Goal: Use online tool/utility: Utilize a website feature to perform a specific function

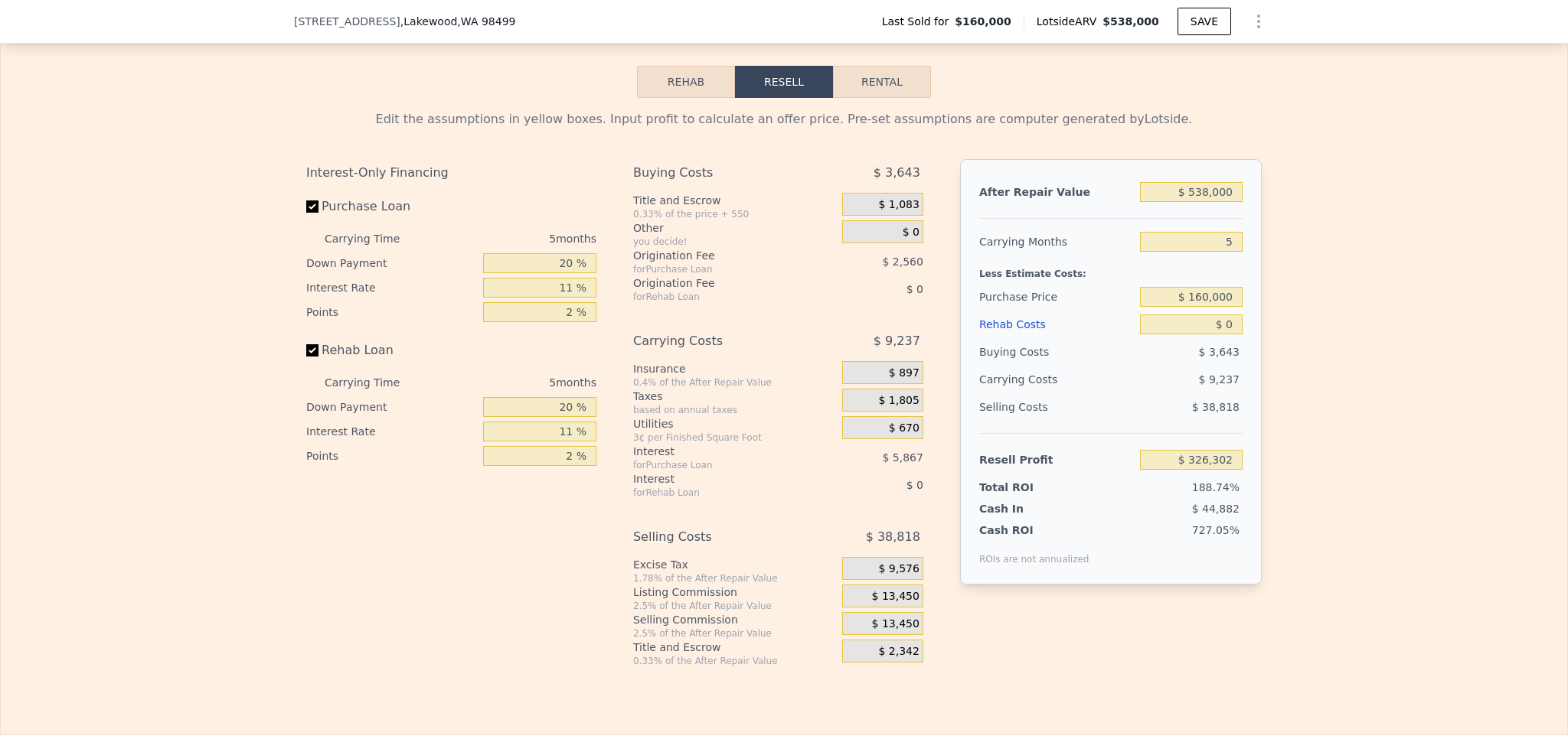
scroll to position [2137, 0]
drag, startPoint x: 1228, startPoint y: 311, endPoint x: 1170, endPoint y: 310, distance: 58.0
click at [1170, 306] on input "$ 160,000" at bounding box center [1191, 296] width 103 height 20
type input "$ 360,000"
click at [1167, 334] on input "$ 0" at bounding box center [1191, 323] width 103 height 20
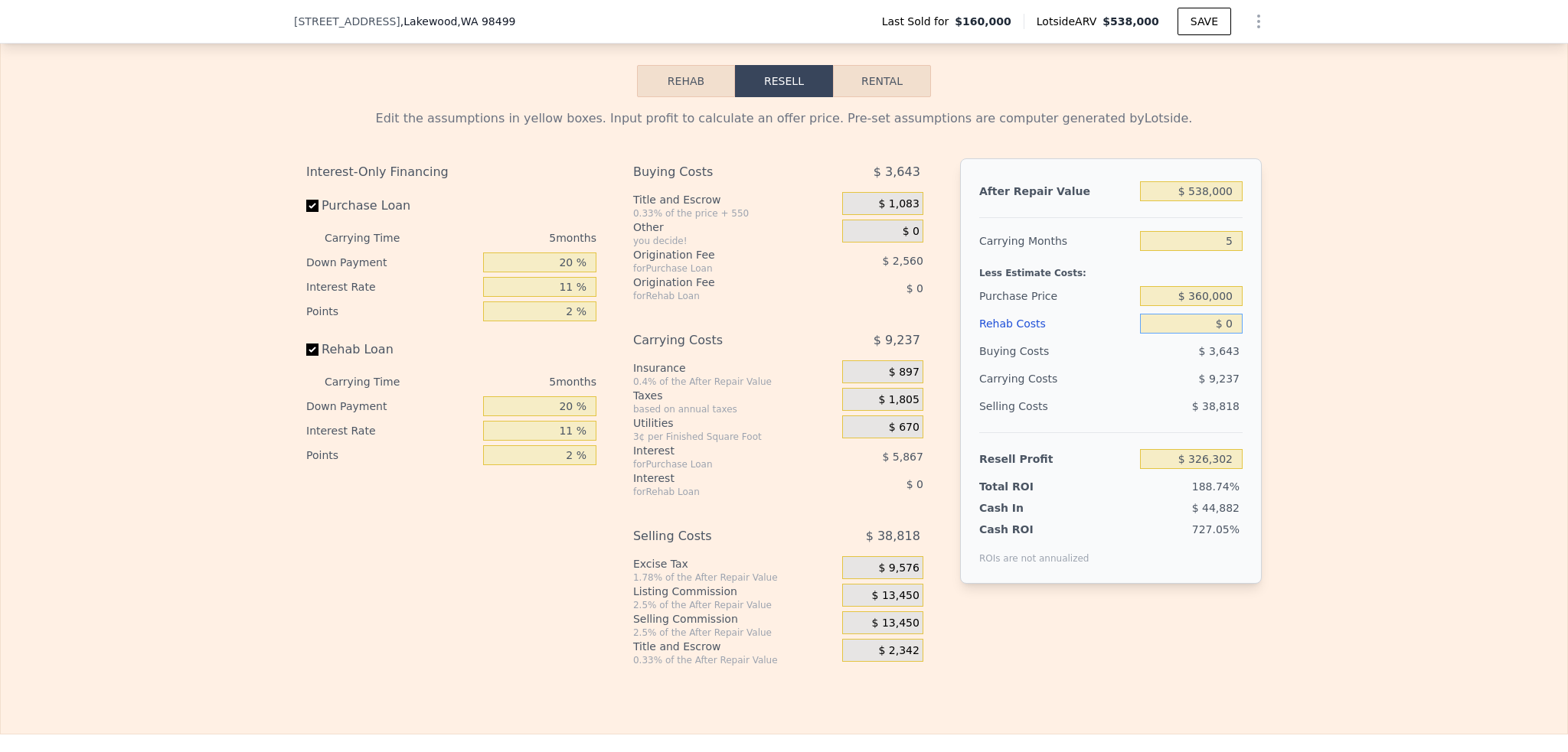
type input "$ 115,101"
drag, startPoint x: 1230, startPoint y: 340, endPoint x: 1218, endPoint y: 340, distance: 12.0
click at [1218, 334] on input "$ 0" at bounding box center [1191, 323] width 103 height 20
type input "$ 50"
type input "$ 115,050"
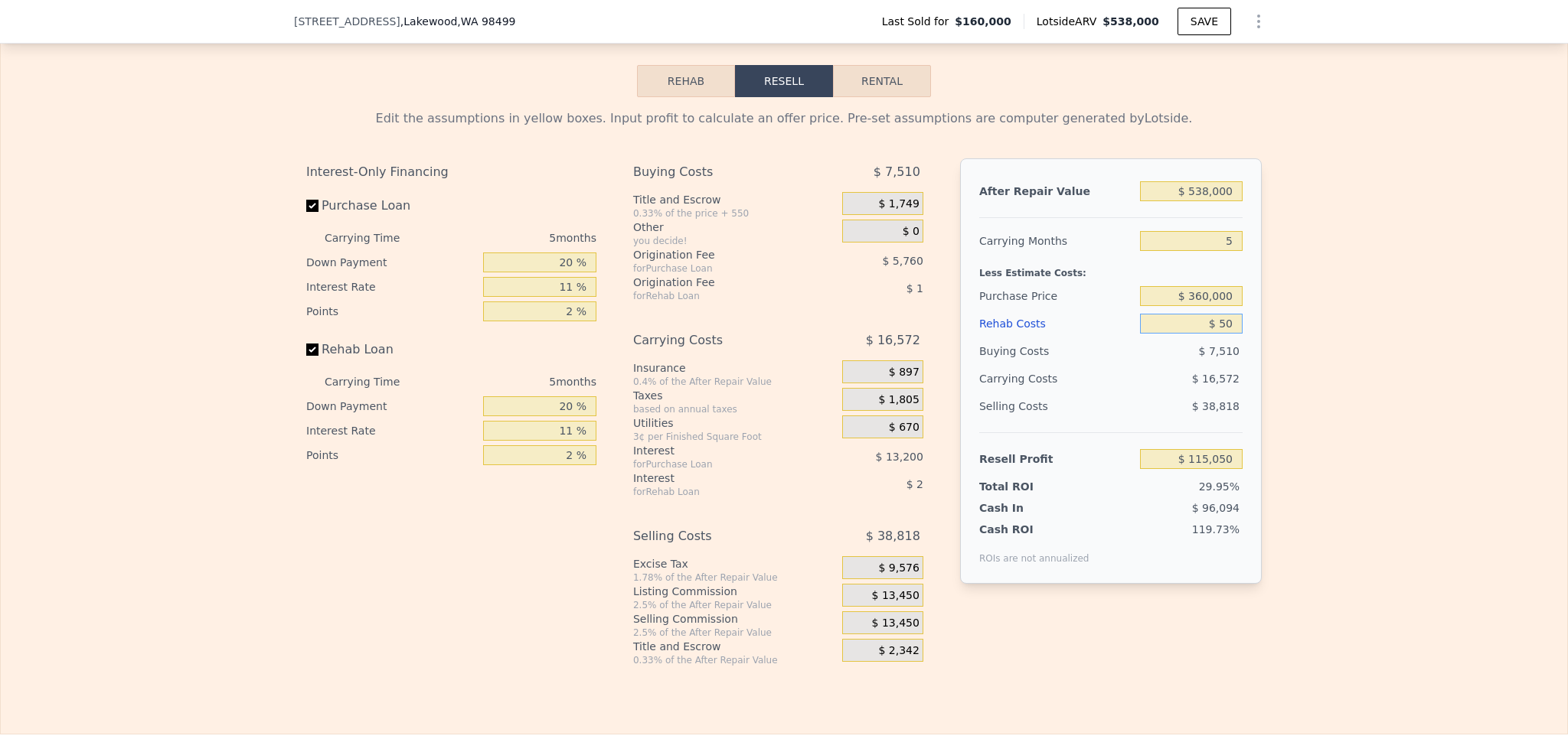
type input "$ 0"
type input "$ 115,101"
type input "$ 60"
type input "$ 115,040"
type input "$ 650"
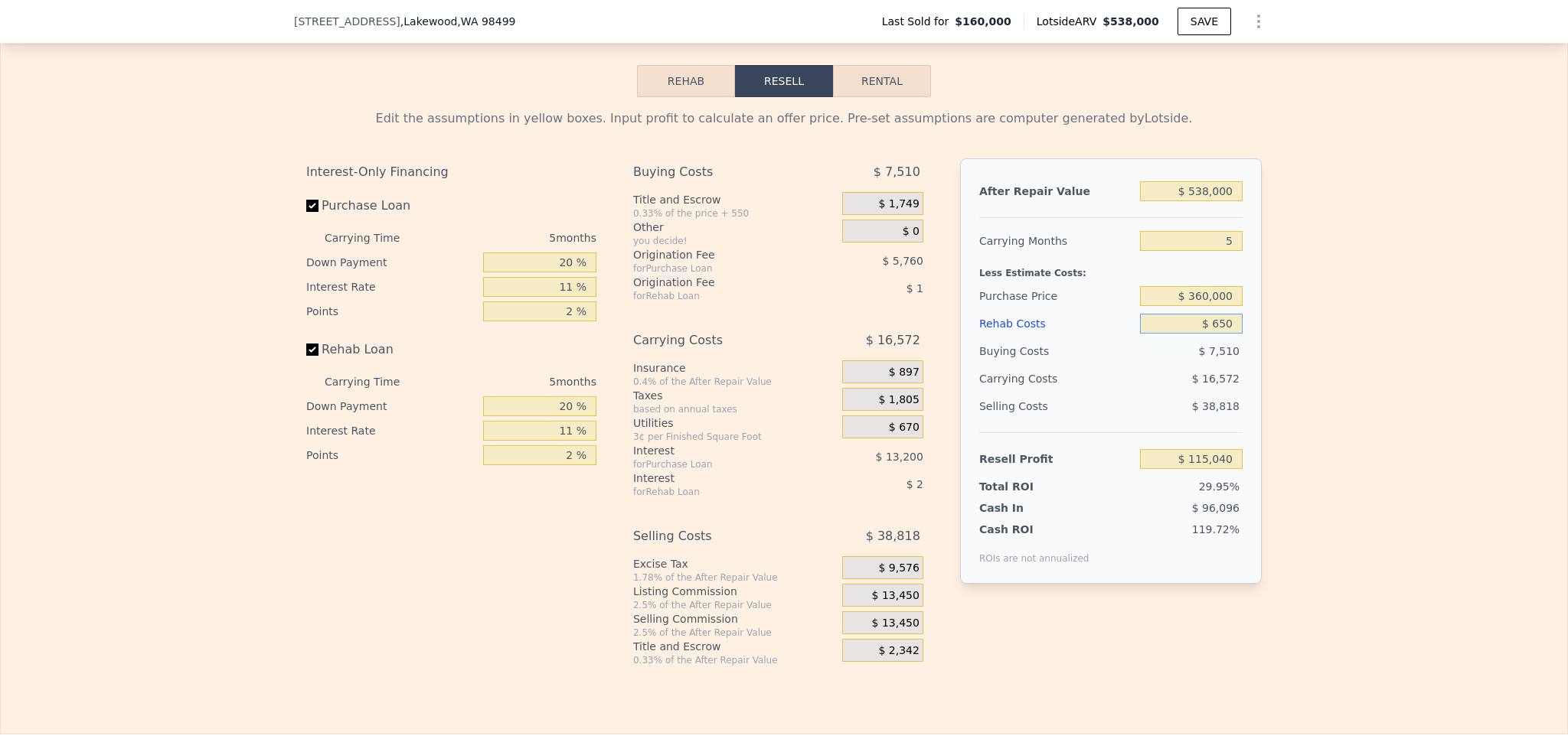
type input "$ 114,416"
type input "$ 6,500"
type input "$ 108,257"
type input "$ 650,000"
type input "-$ 569,134"
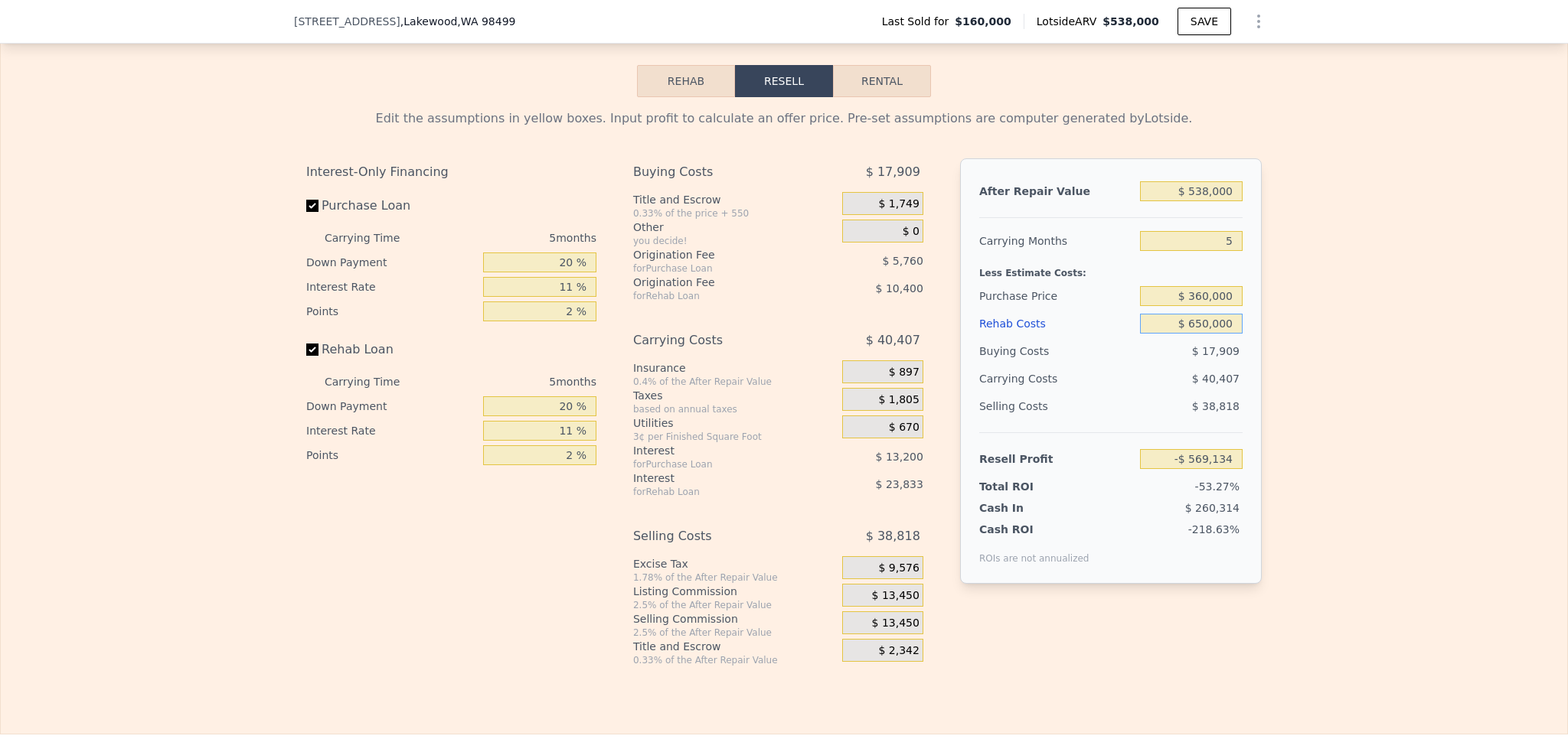
type input "$ 65,000"
type input "$ 46,676"
type input "$ 65,000"
click at [1098, 393] on div "$ 18,957" at bounding box center [1162, 378] width 162 height 27
drag, startPoint x: 976, startPoint y: 504, endPoint x: 1244, endPoint y: 551, distance: 272.1
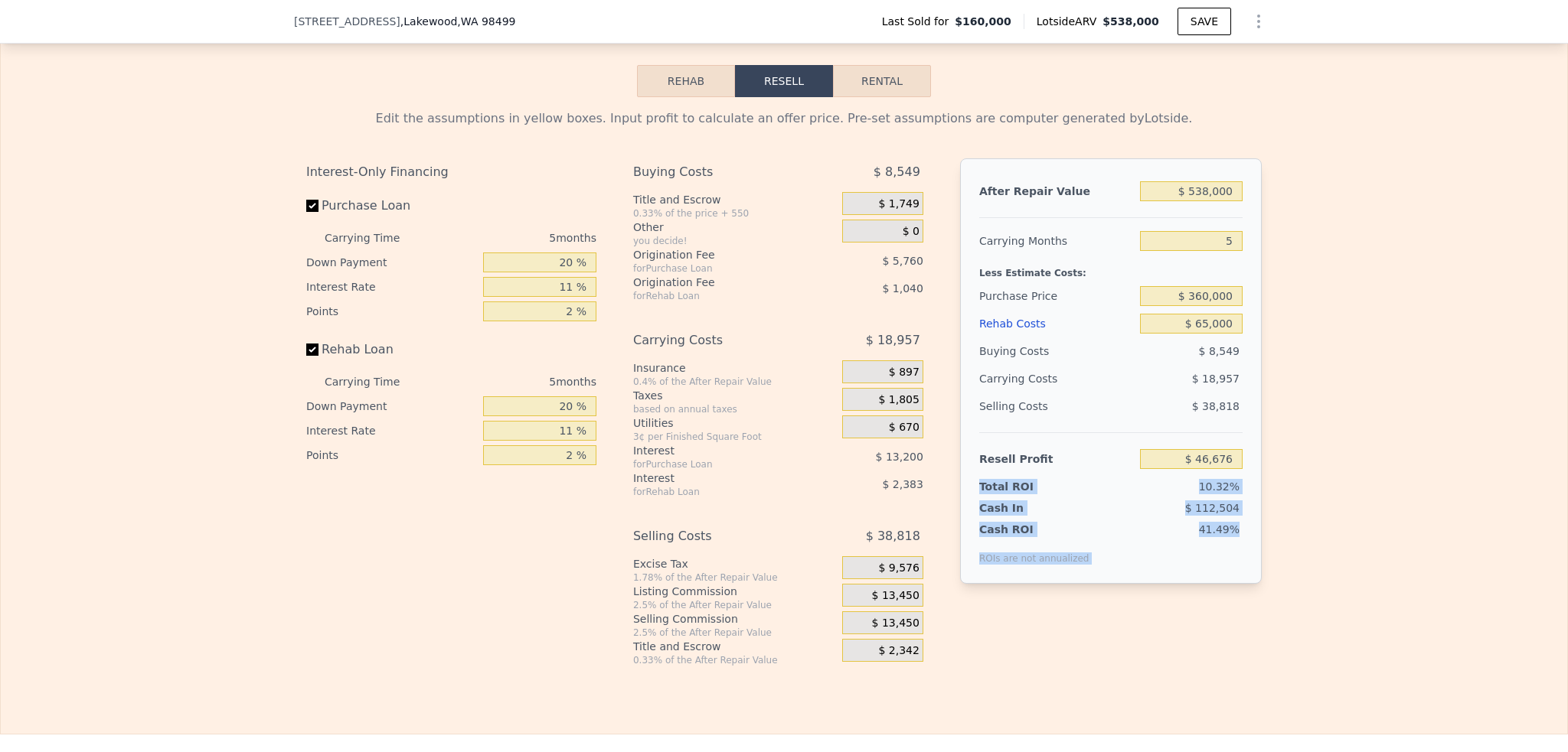
click at [1244, 551] on div "After Repair Value $ 538,000 Carrying Months 5 Less Estimate Costs: Purchase Pr…" at bounding box center [1111, 371] width 302 height 425
click at [1176, 563] on div "41.49%" at bounding box center [1168, 543] width 148 height 43
